Goal: Task Accomplishment & Management: Complete application form

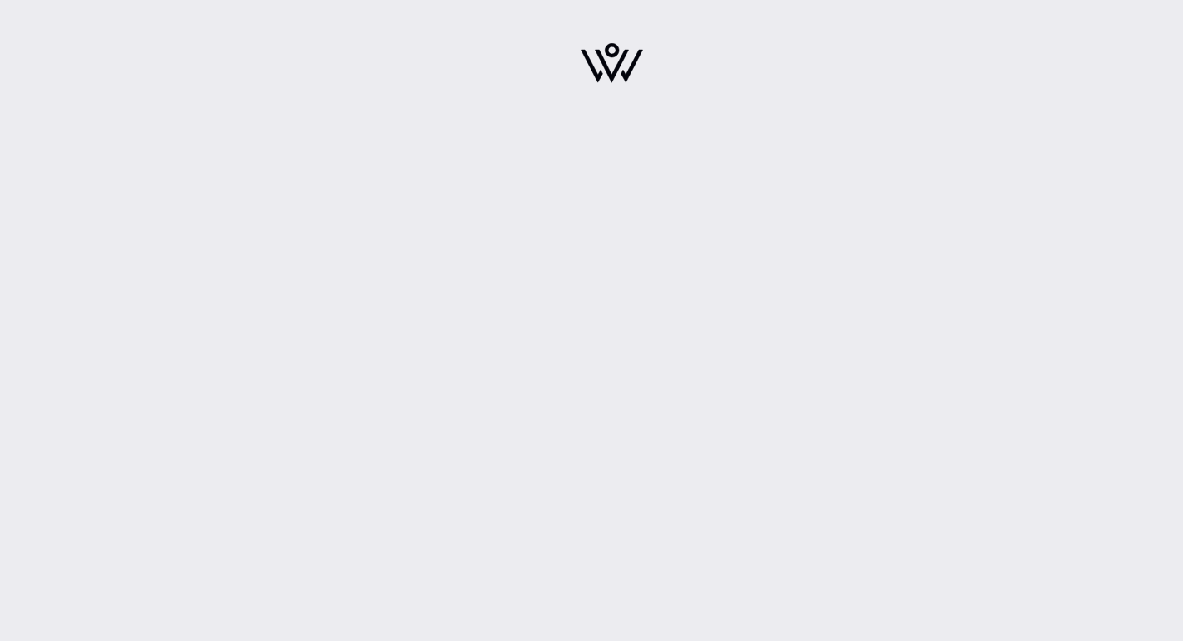
click at [625, 70] on img at bounding box center [612, 63] width 62 height 40
click at [617, 78] on img at bounding box center [612, 63] width 62 height 40
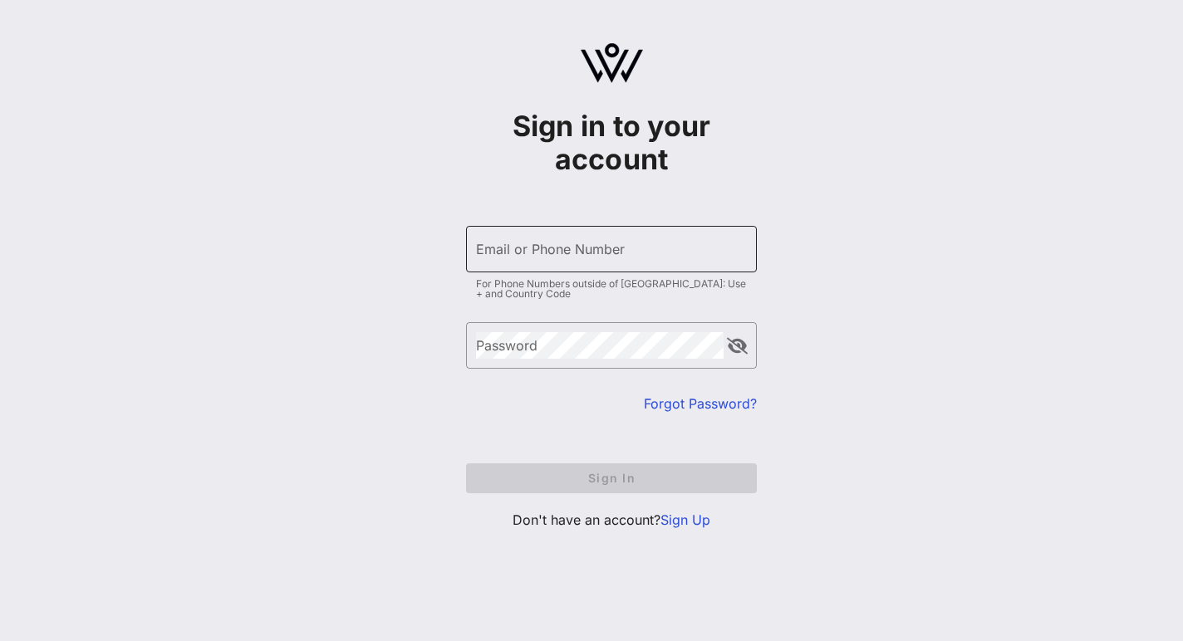
type input "[DOMAIN_NAME][EMAIL_ADDRESS][PERSON_NAME][DOMAIN_NAME]"
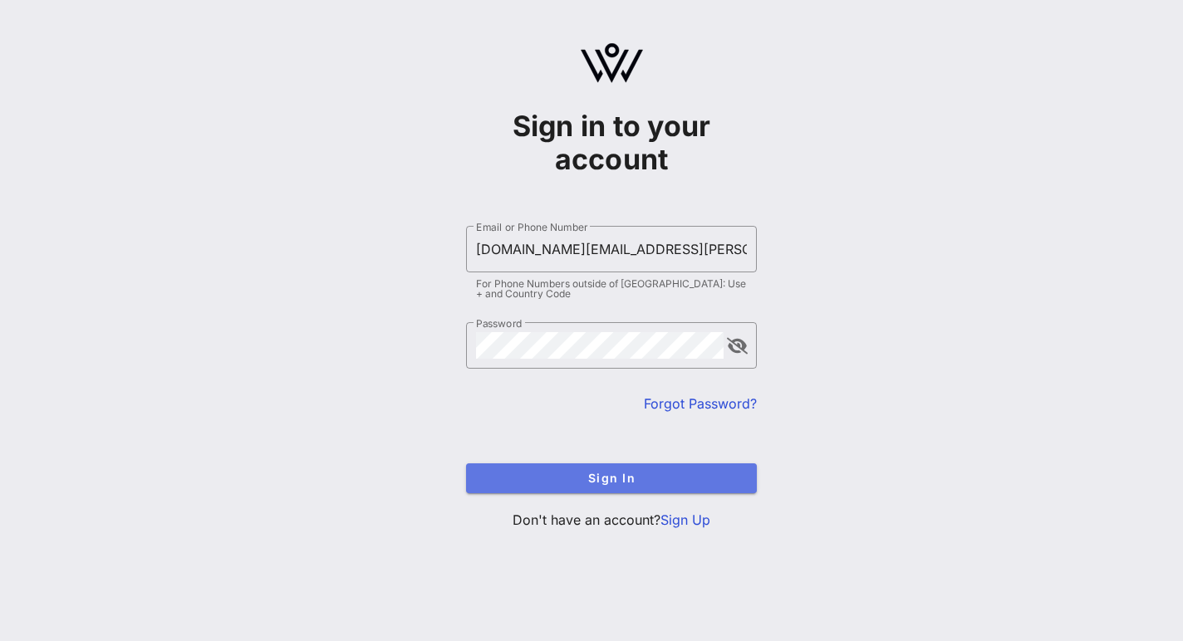
click at [590, 474] on span "Sign In" at bounding box center [611, 478] width 264 height 14
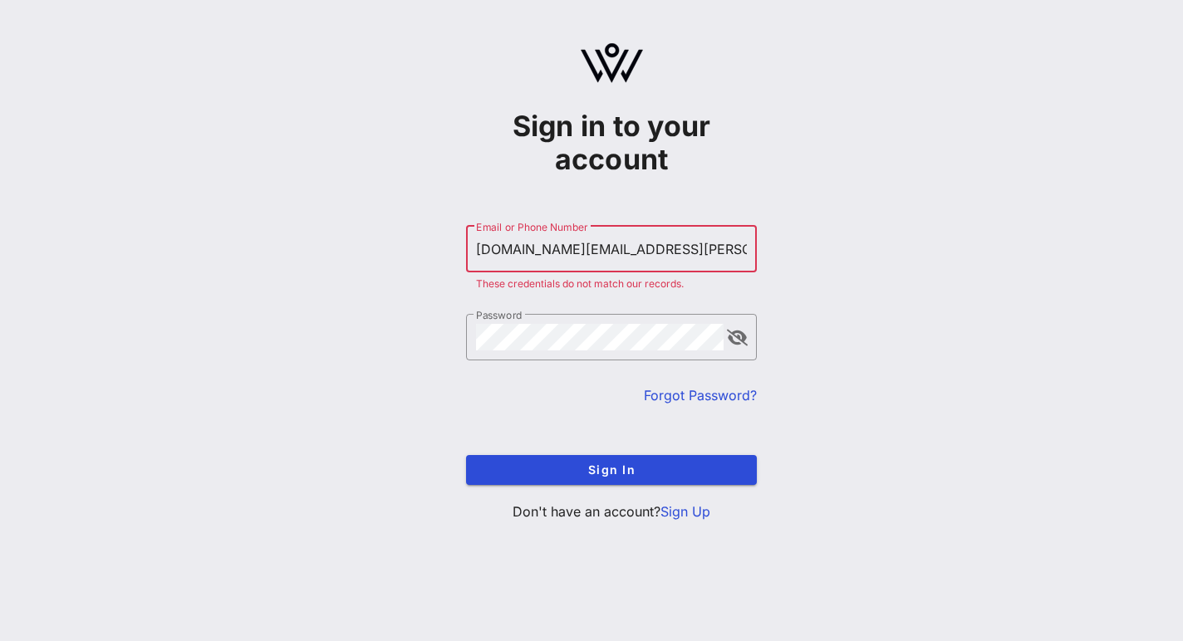
click at [621, 250] on input "[DOMAIN_NAME][EMAIL_ADDRESS][PERSON_NAME][DOMAIN_NAME]" at bounding box center [611, 249] width 271 height 27
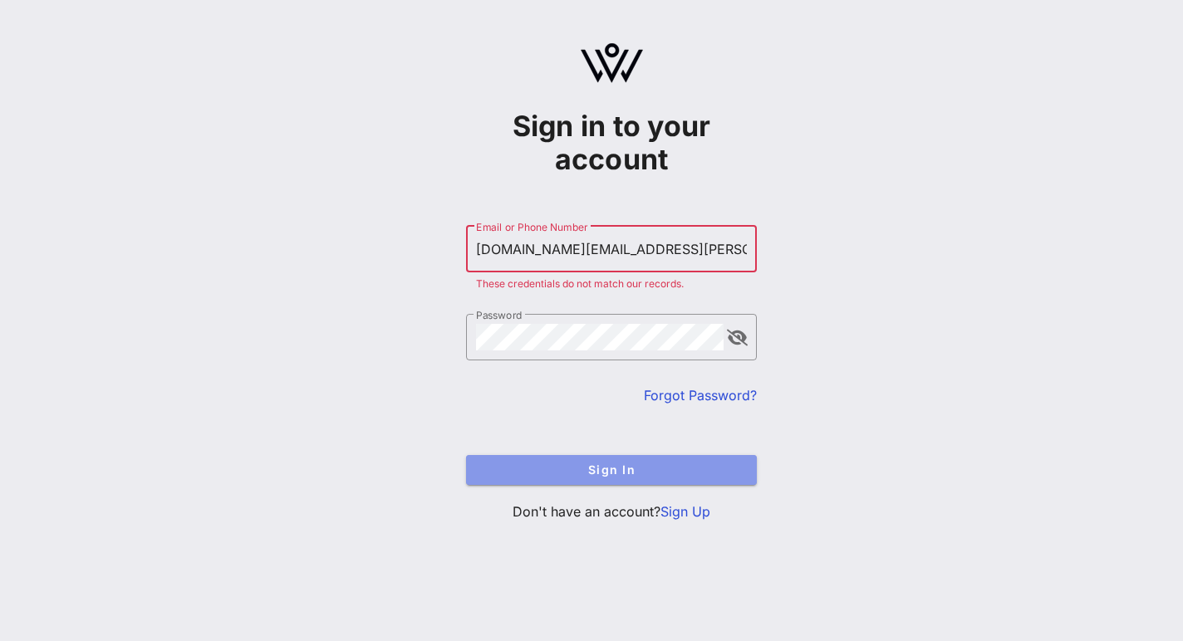
click at [606, 460] on button "Sign In" at bounding box center [611, 470] width 291 height 30
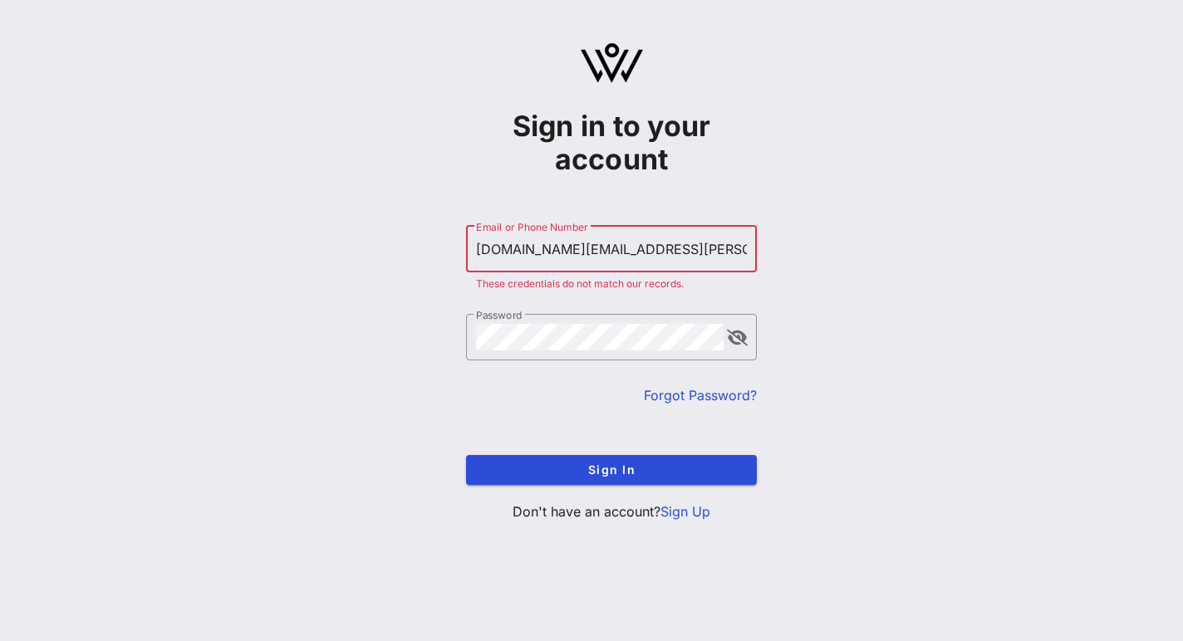
click at [685, 391] on link "Forgot Password?" at bounding box center [700, 395] width 113 height 17
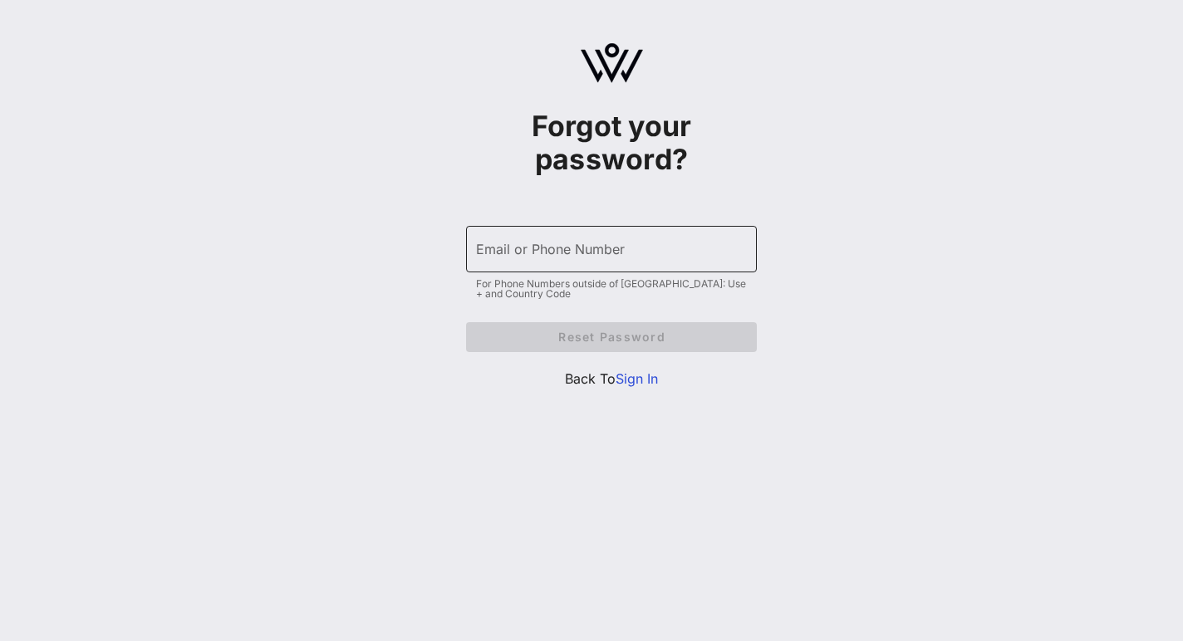
click at [566, 248] on input "Email or Phone Number" at bounding box center [611, 249] width 271 height 27
click at [562, 259] on input "Email or Phone Number" at bounding box center [611, 249] width 271 height 27
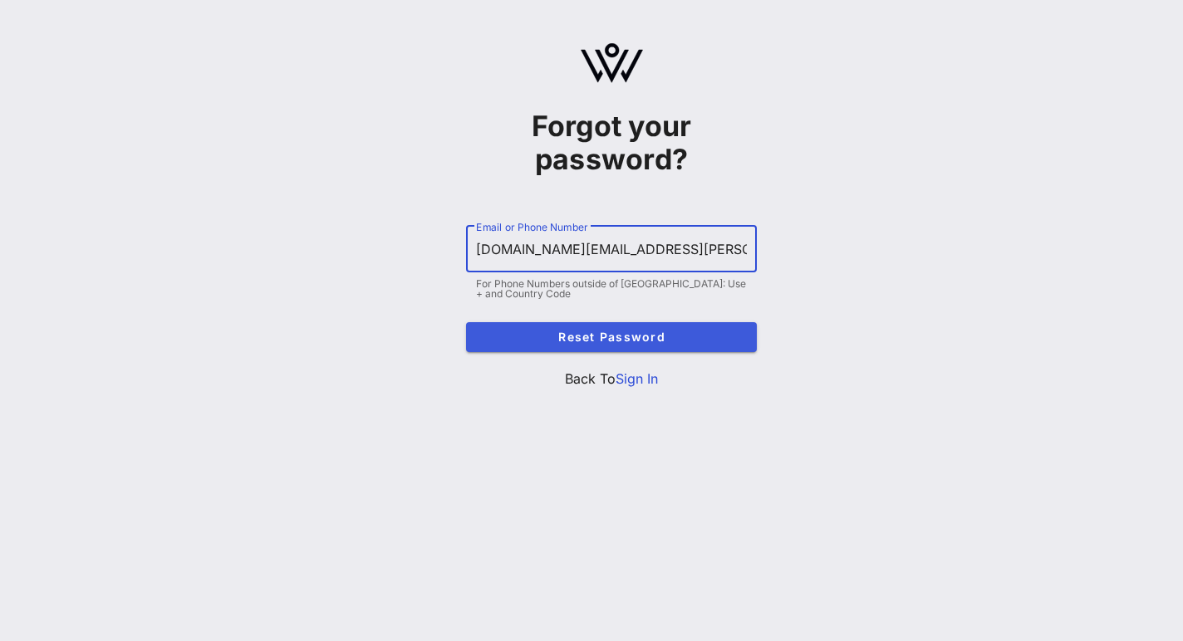
type input "[DOMAIN_NAME][EMAIL_ADDRESS][PERSON_NAME][DOMAIN_NAME]"
click at [586, 323] on button "Reset Password" at bounding box center [611, 337] width 291 height 30
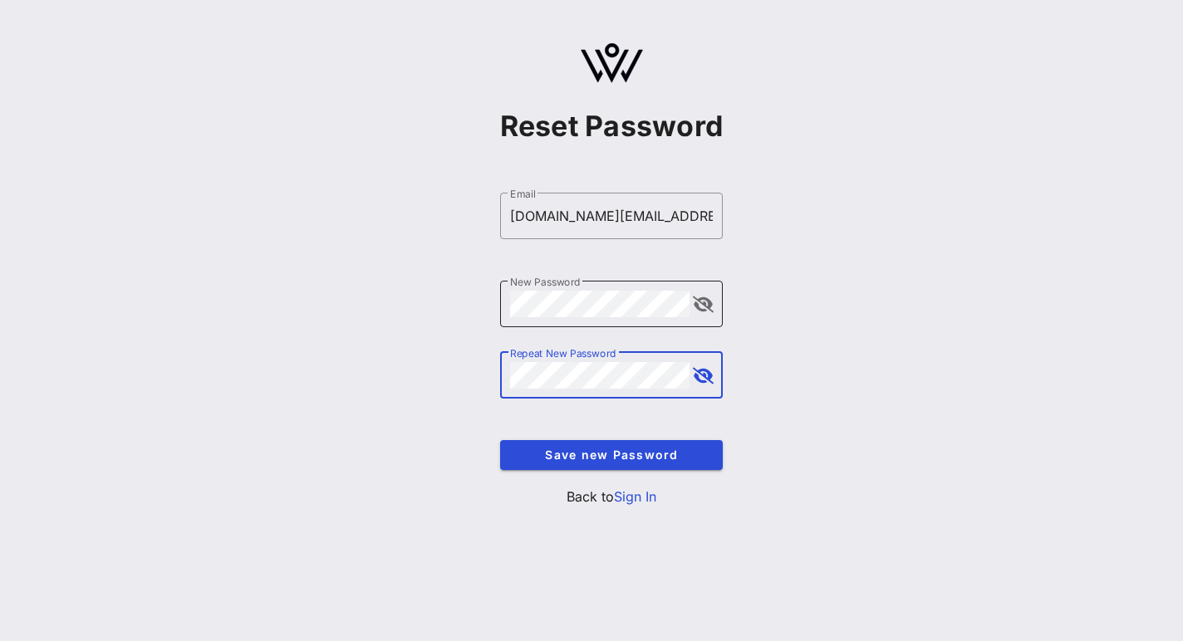
click at [707, 306] on button "append icon" at bounding box center [703, 305] width 21 height 17
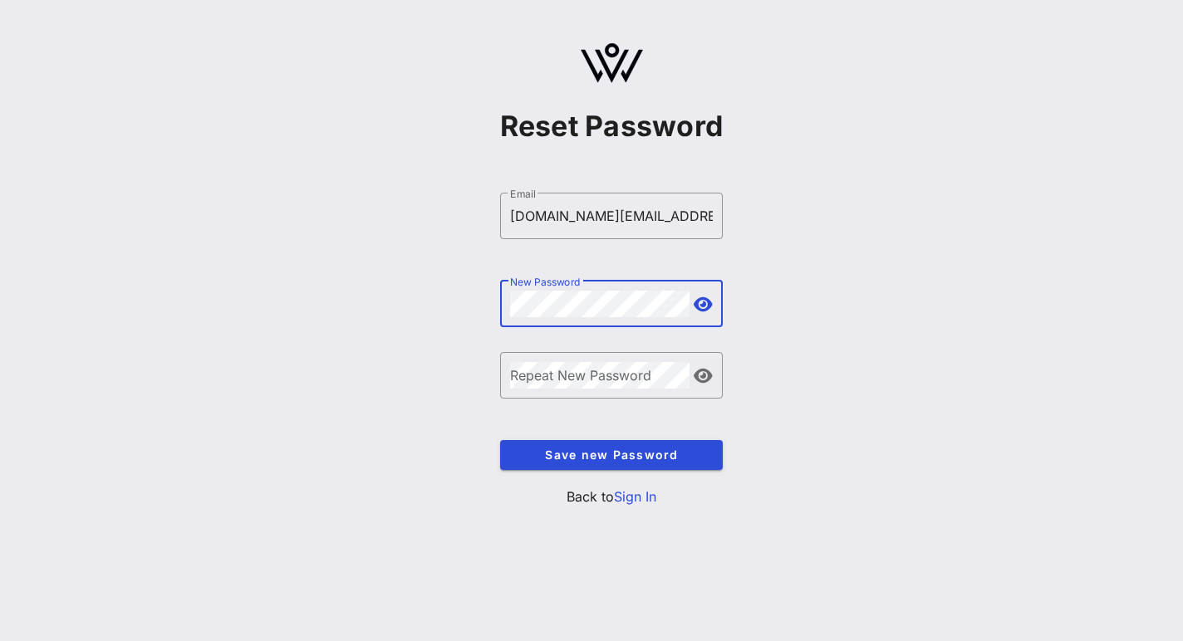
click at [509, 302] on div "​ New Password" at bounding box center [611, 304] width 223 height 47
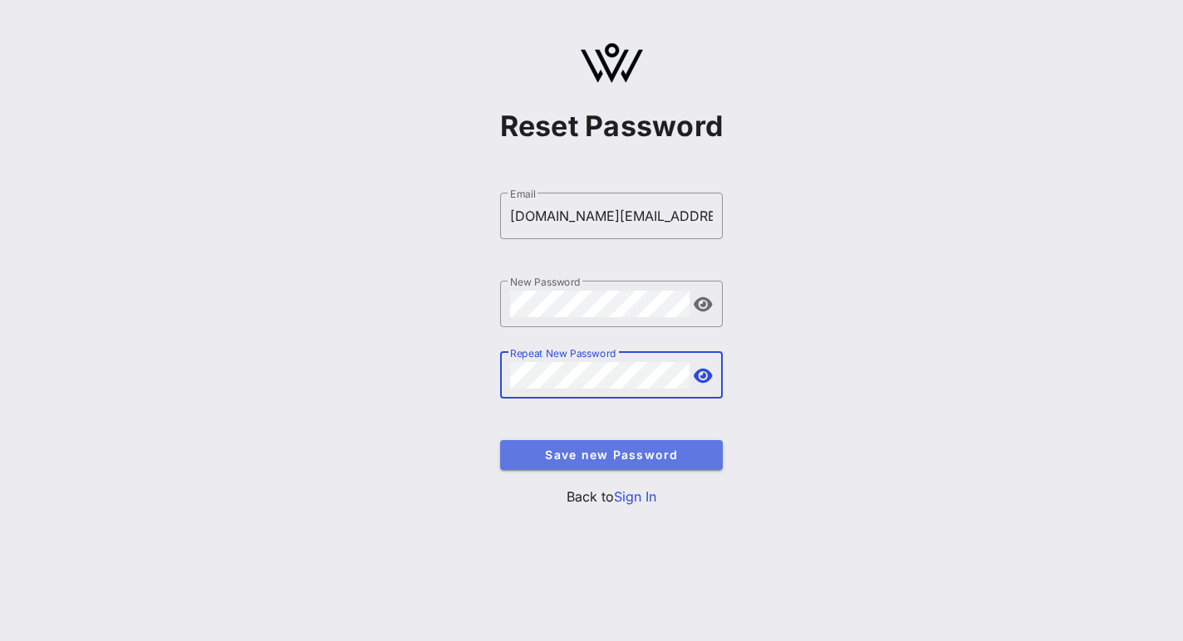
click at [541, 459] on span "Save new Password" at bounding box center [611, 455] width 197 height 14
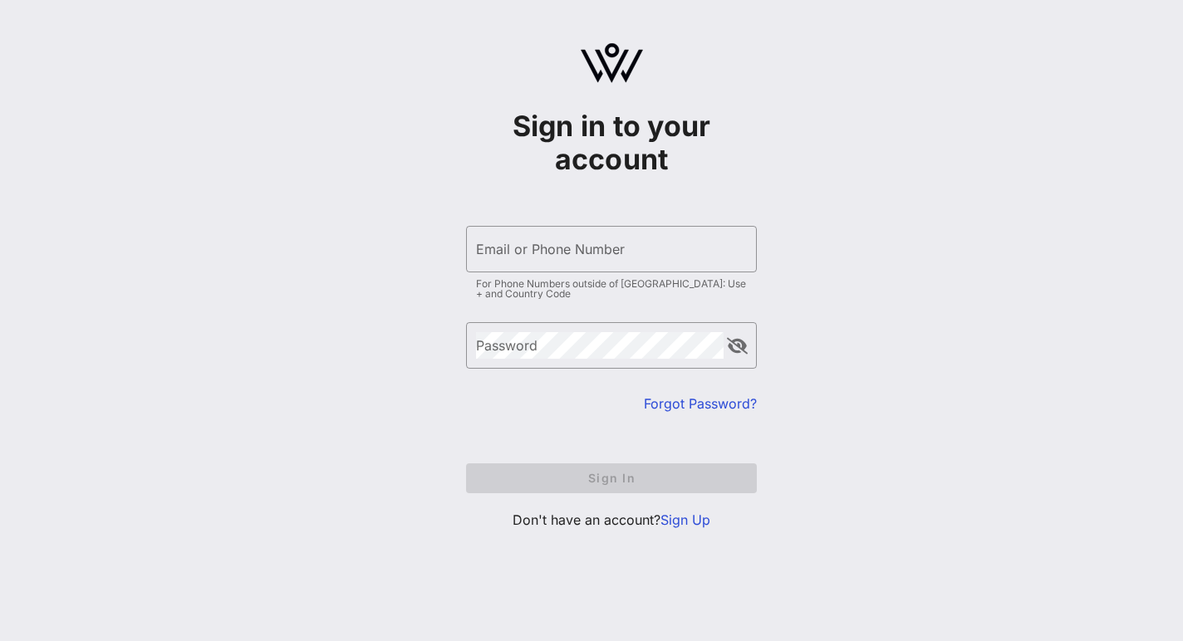
type input "[DOMAIN_NAME][EMAIL_ADDRESS][PERSON_NAME][DOMAIN_NAME]"
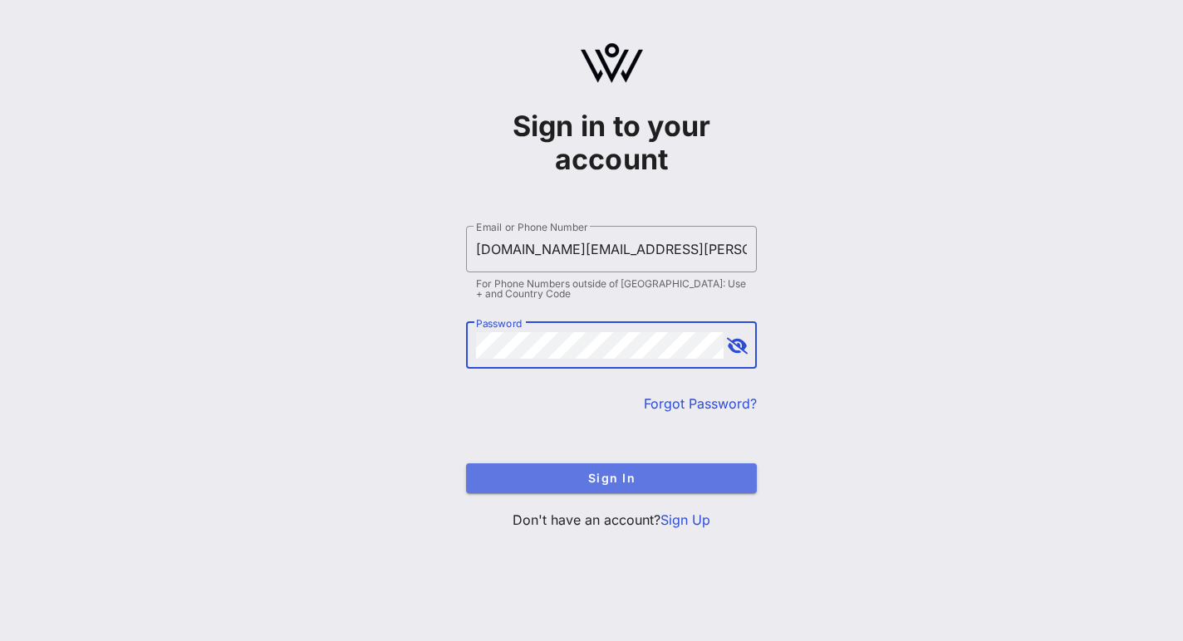
click at [547, 487] on button "Sign In" at bounding box center [611, 479] width 291 height 30
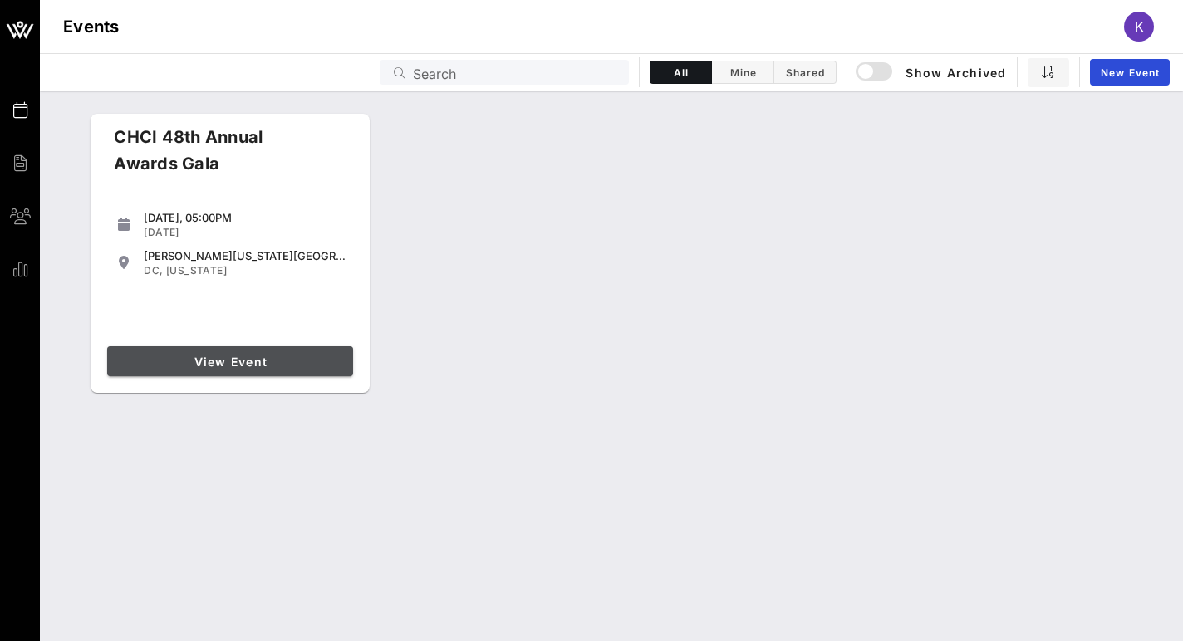
click at [199, 355] on span "View Event" at bounding box center [230, 362] width 233 height 14
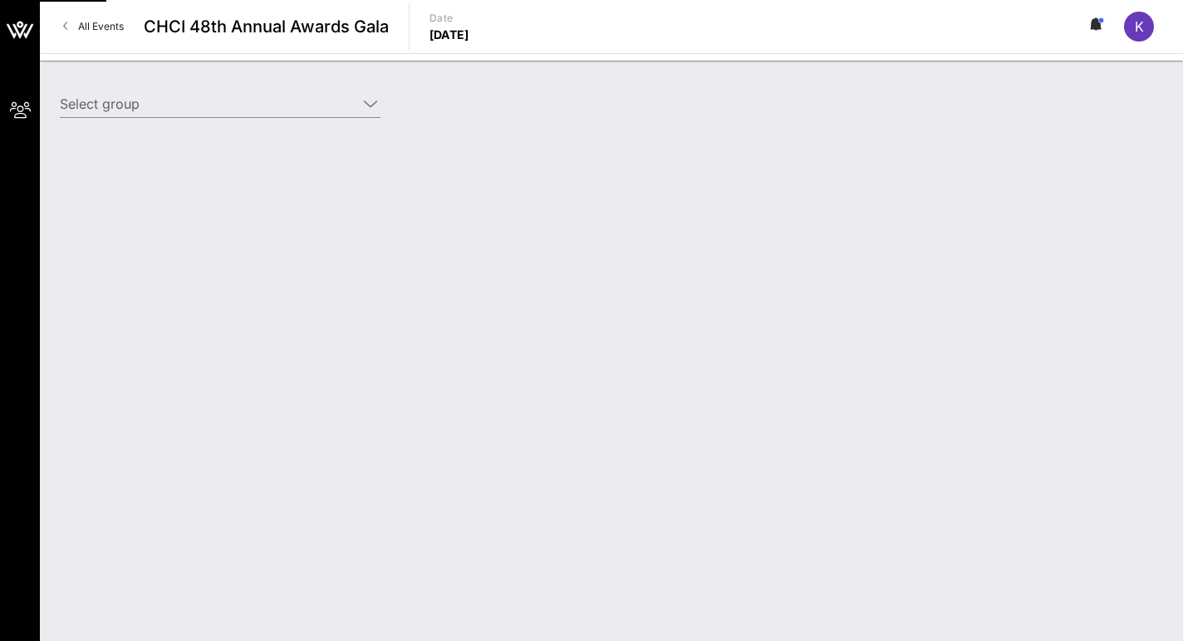
type input "[PERSON_NAME] Holdings ([PERSON_NAME] Holdings) [[PERSON_NAME], [DOMAIN_NAME][E…"
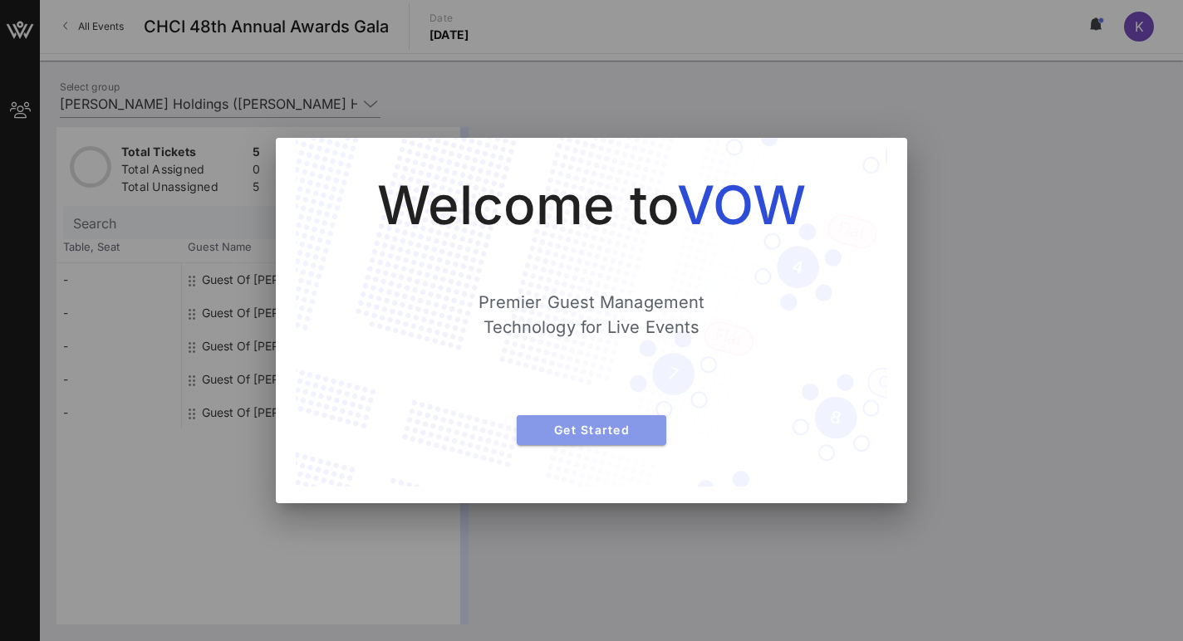
click at [616, 430] on span "Get Started" at bounding box center [591, 430] width 123 height 14
